Goal: Task Accomplishment & Management: Use online tool/utility

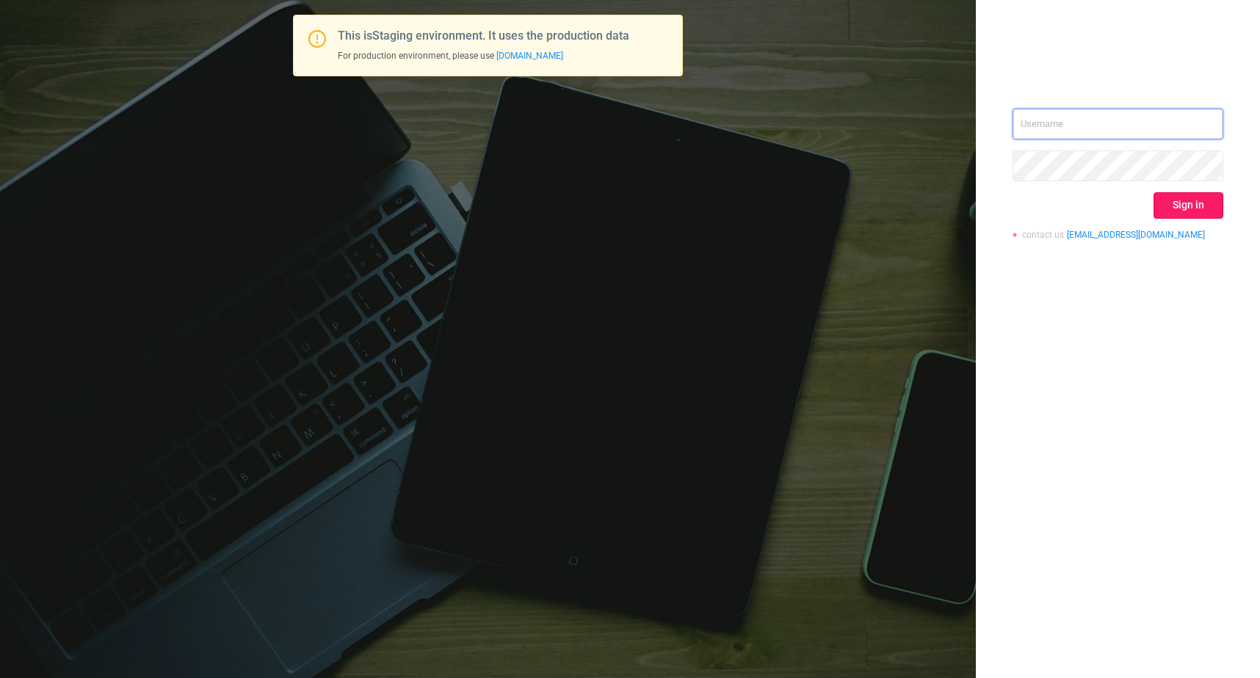
type input "[EMAIL_ADDRESS][DOMAIN_NAME]"
click at [1200, 208] on button "Sign in" at bounding box center [1188, 205] width 70 height 26
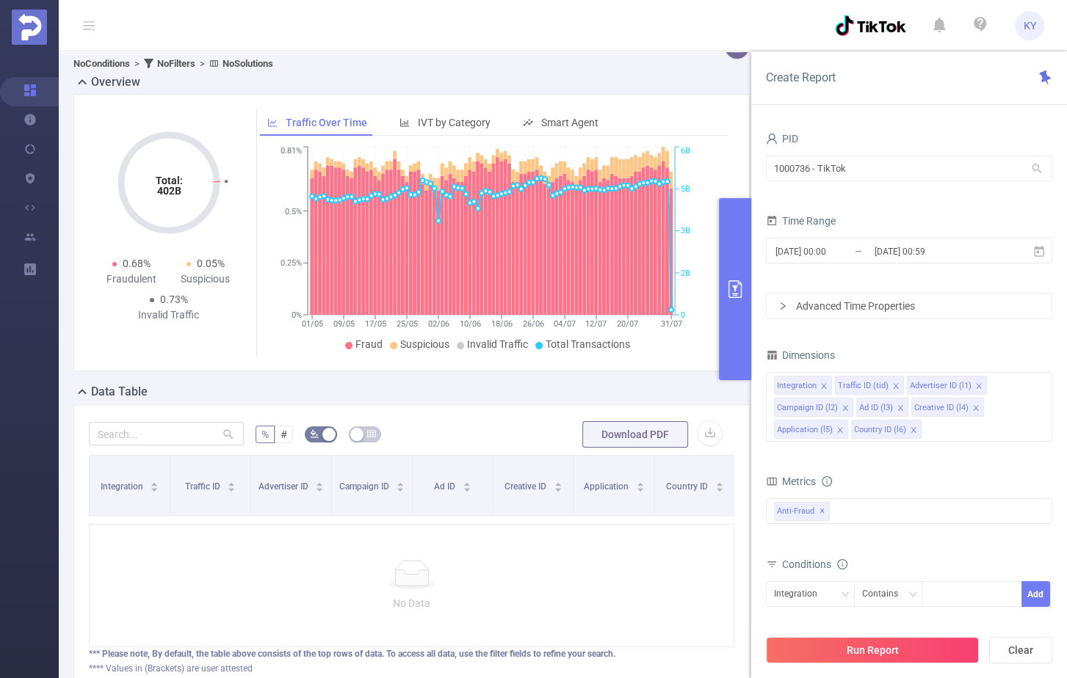
scroll to position [217, 0]
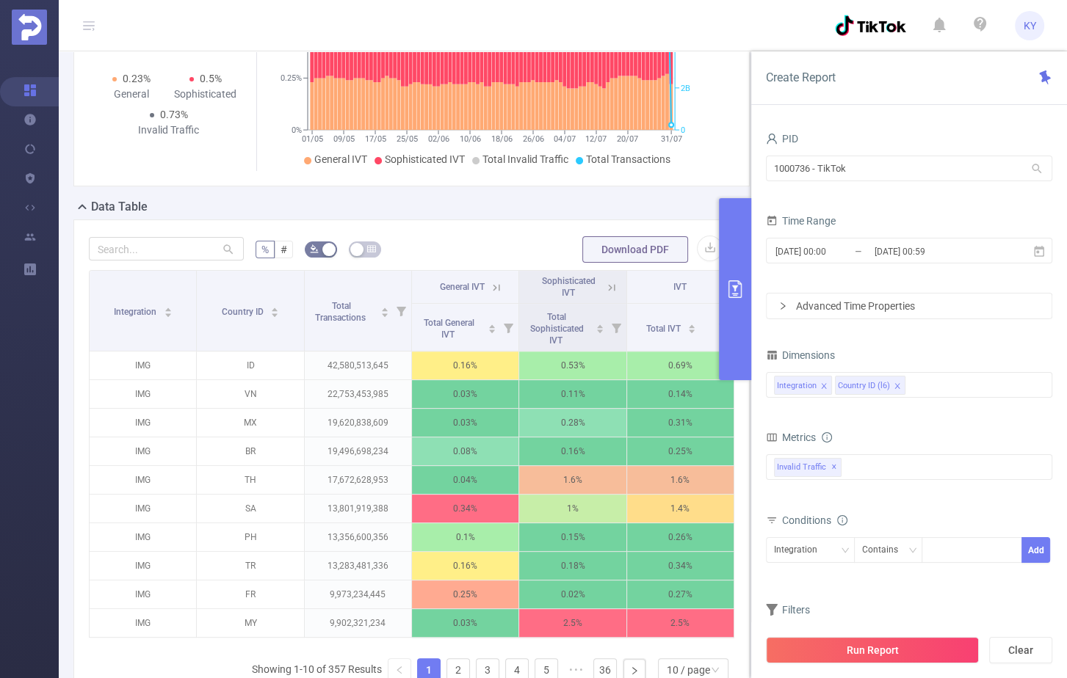
scroll to position [260, 0]
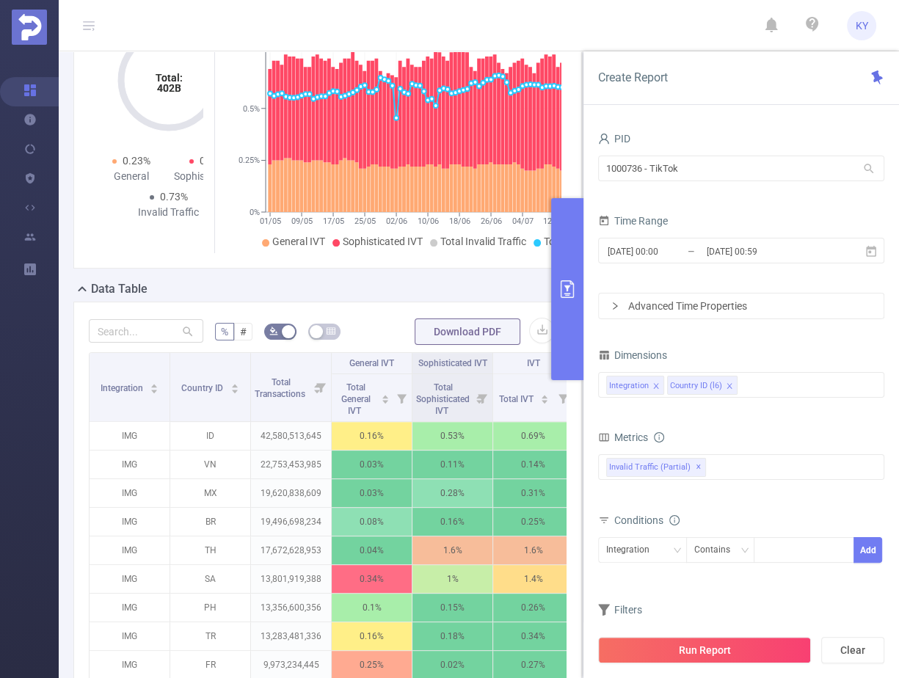
scroll to position [214, 0]
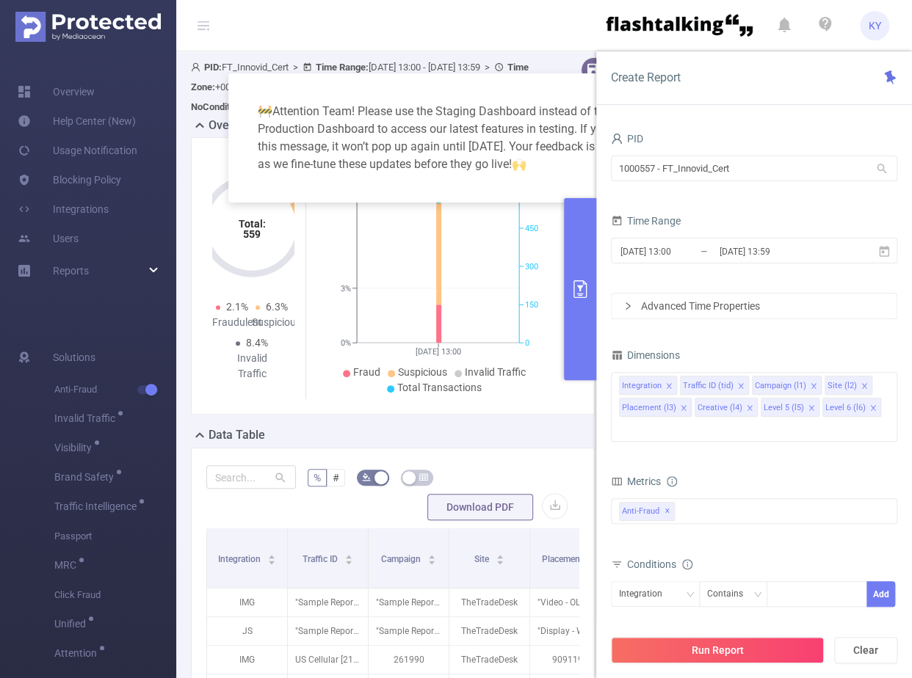
click at [80, 270] on div "🚧 Attention Team! Please use the Staging Dashboard instead of the Production Da…" at bounding box center [456, 339] width 912 height 678
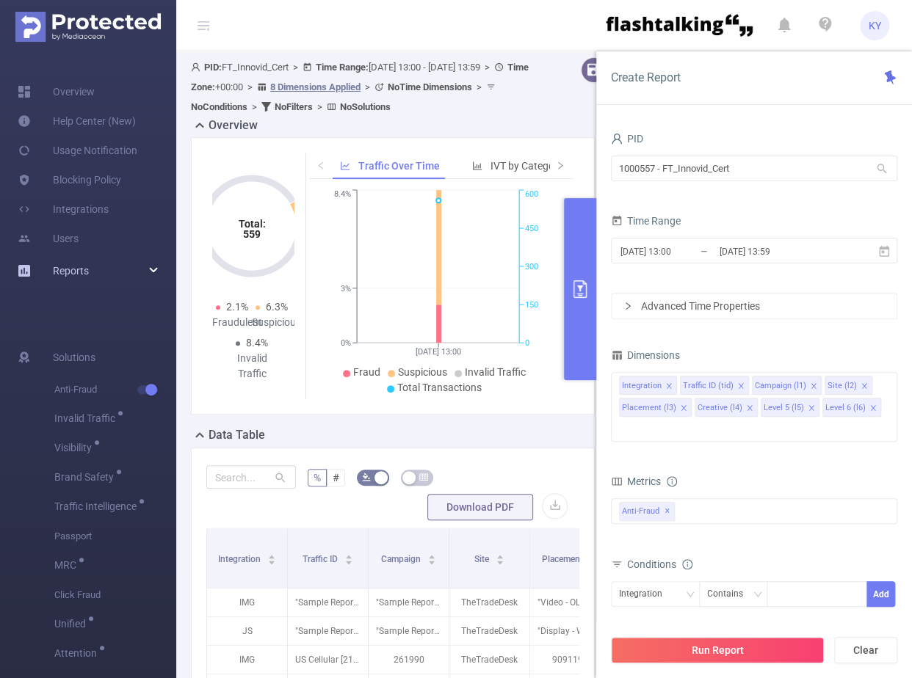
click at [70, 271] on span "Reports" at bounding box center [71, 271] width 36 height 12
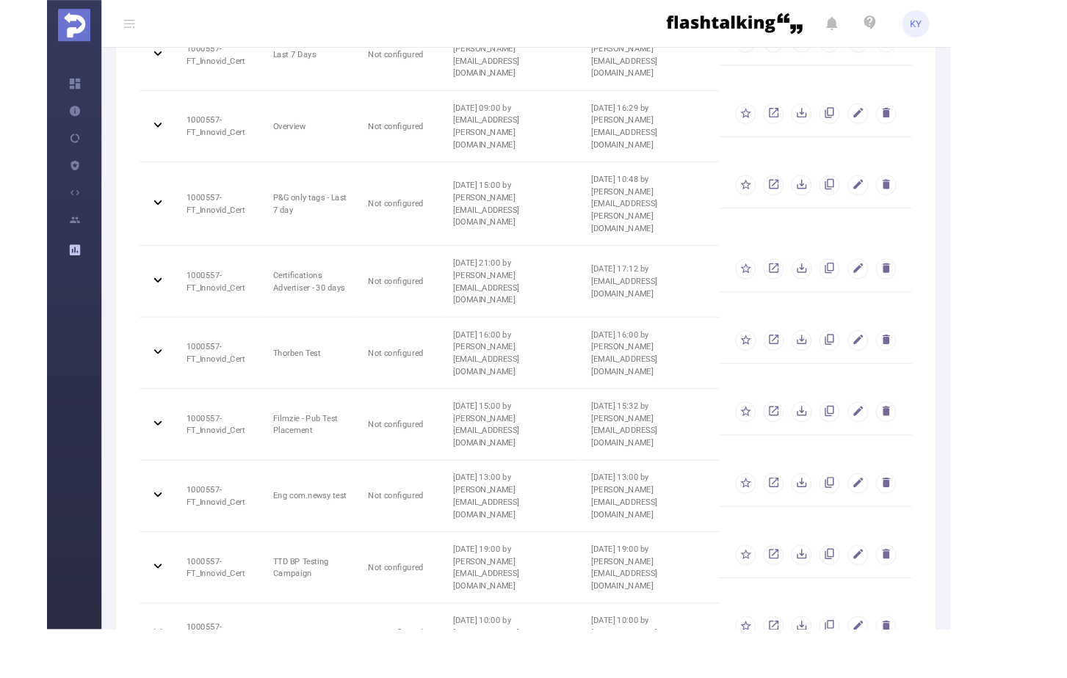
scroll to position [220, 0]
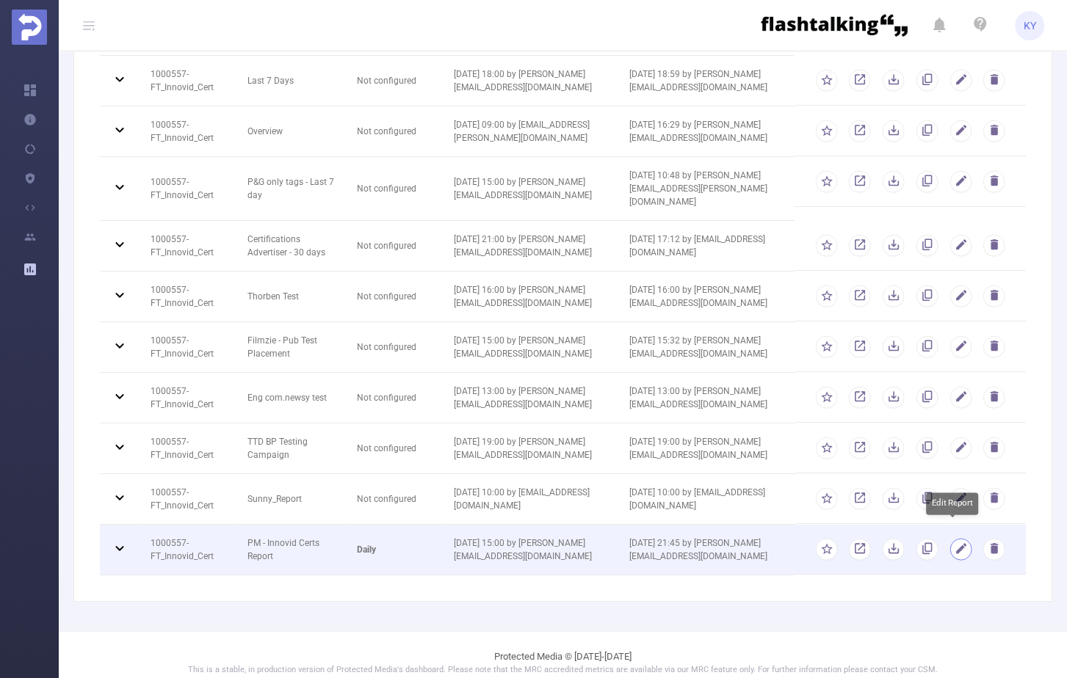
click at [911, 539] on button "button" at bounding box center [960, 550] width 22 height 22
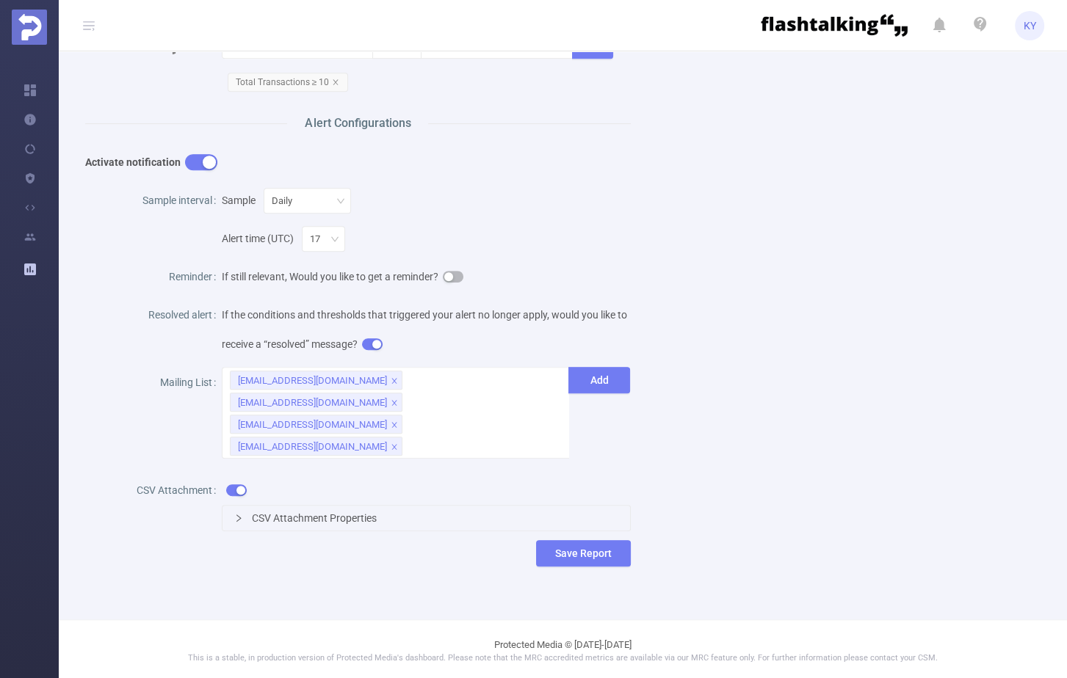
scroll to position [637, 0]
click at [398, 443] on icon "icon: close" at bounding box center [393, 446] width 7 height 7
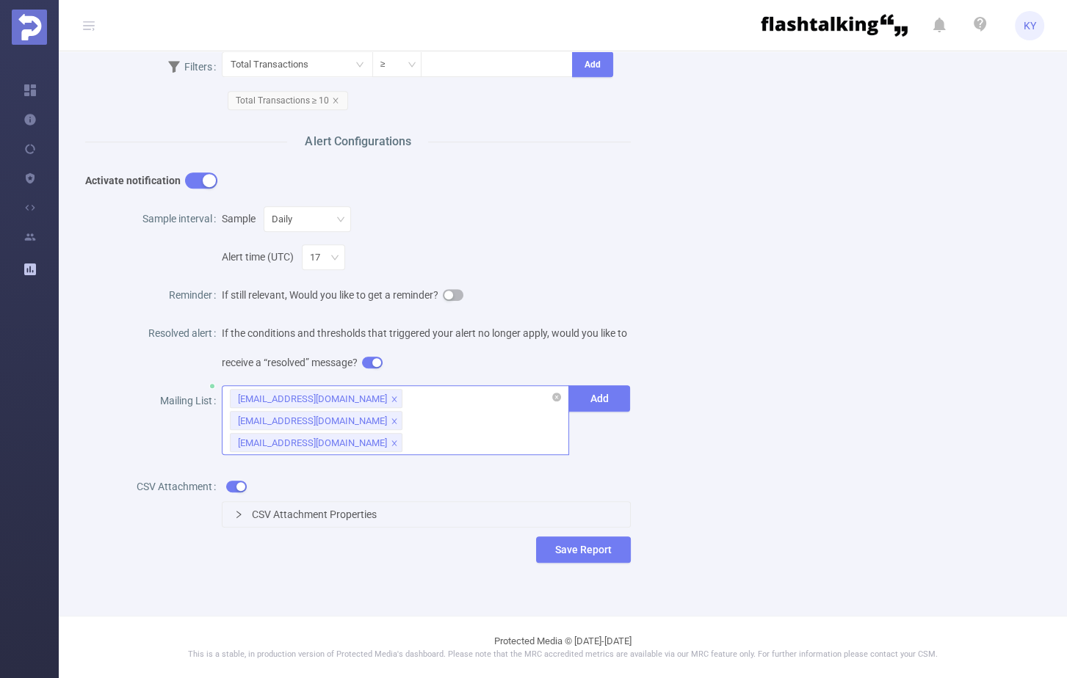
scroll to position [615, 0]
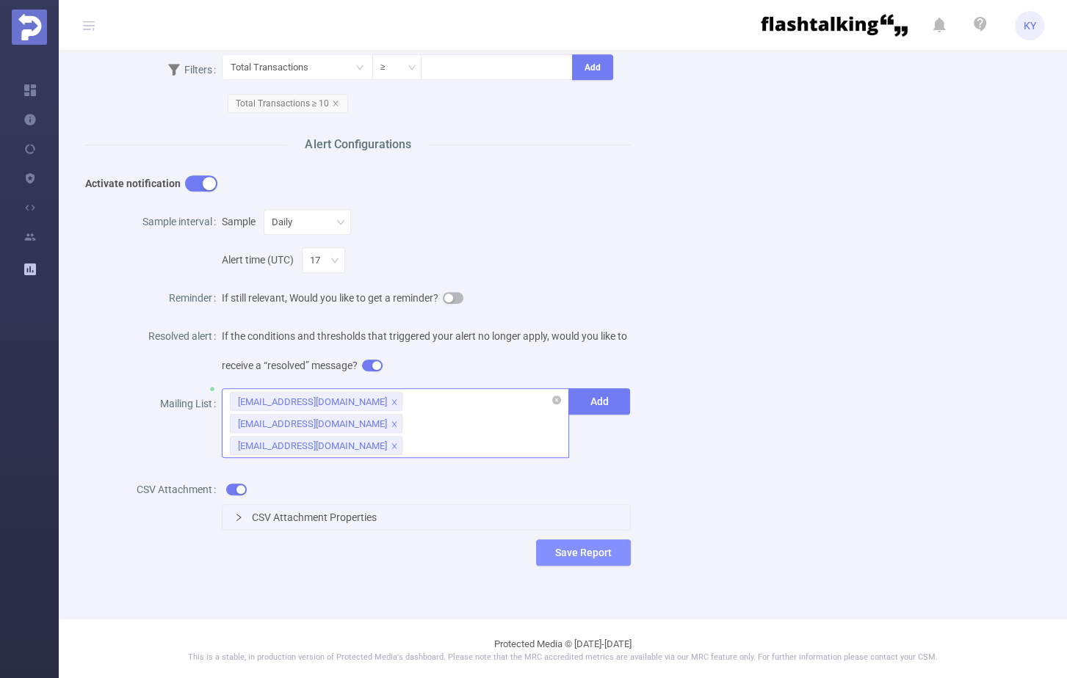
click at [603, 545] on button "Save Report" at bounding box center [583, 552] width 95 height 26
click at [653, 507] on button "Save" at bounding box center [648, 506] width 34 height 18
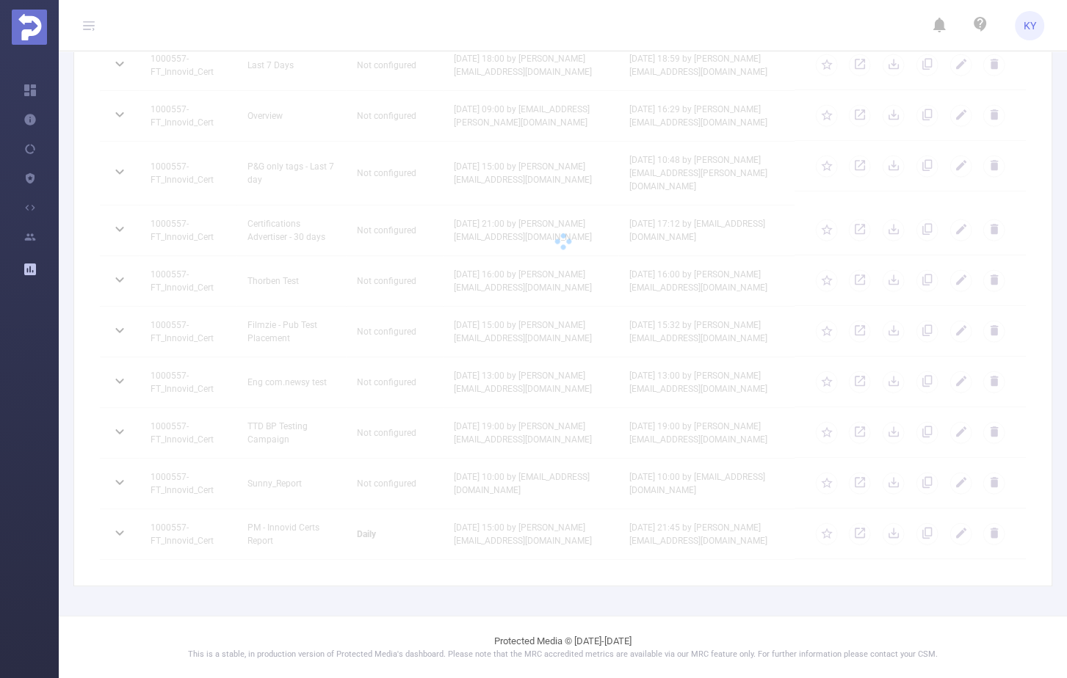
scroll to position [220, 0]
